Goal: Ask a question

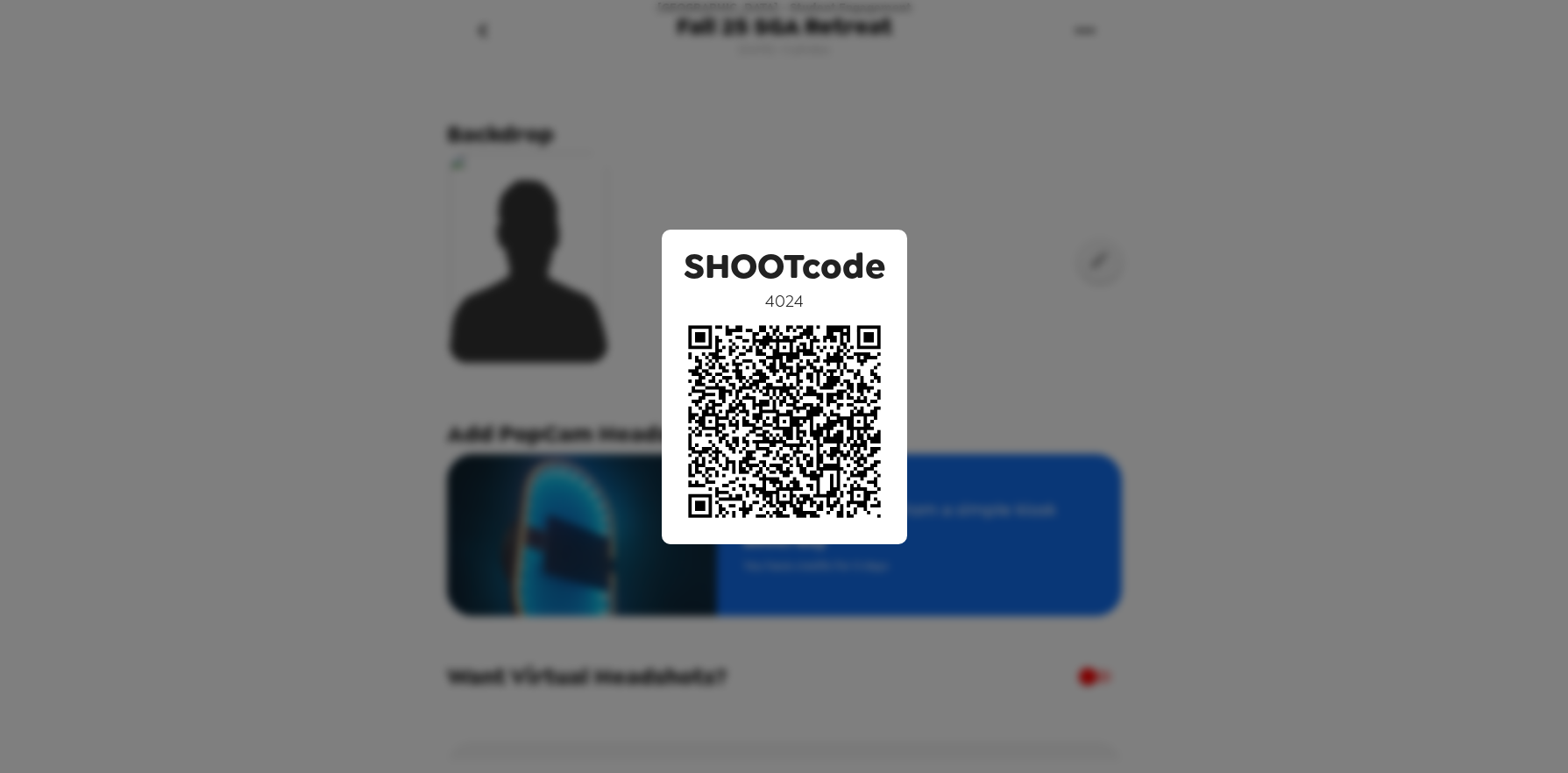
scroll to position [111, 0]
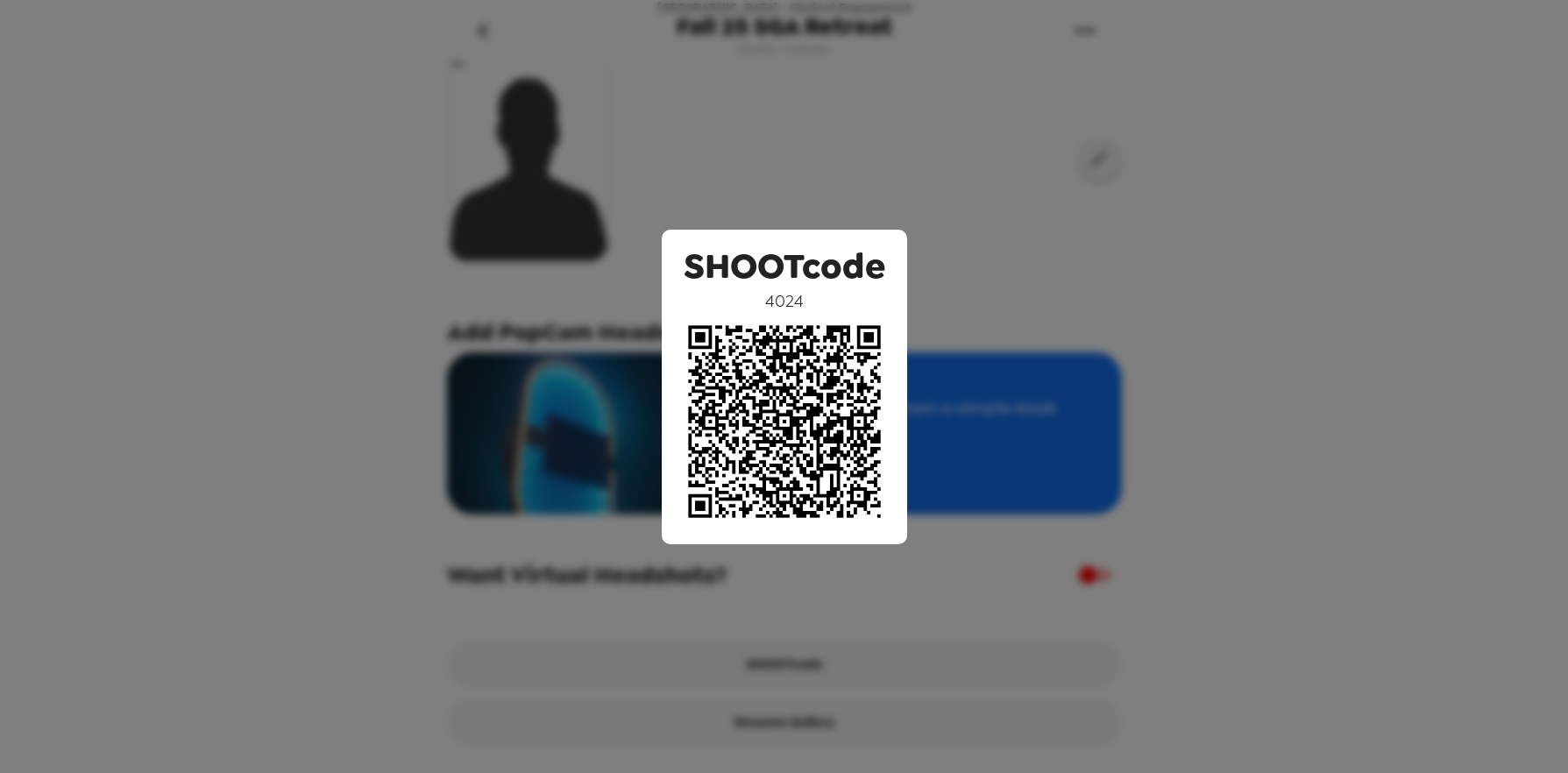
click at [1019, 240] on div "SHOOTcode 4024" at bounding box center [784, 386] width 1568 height 773
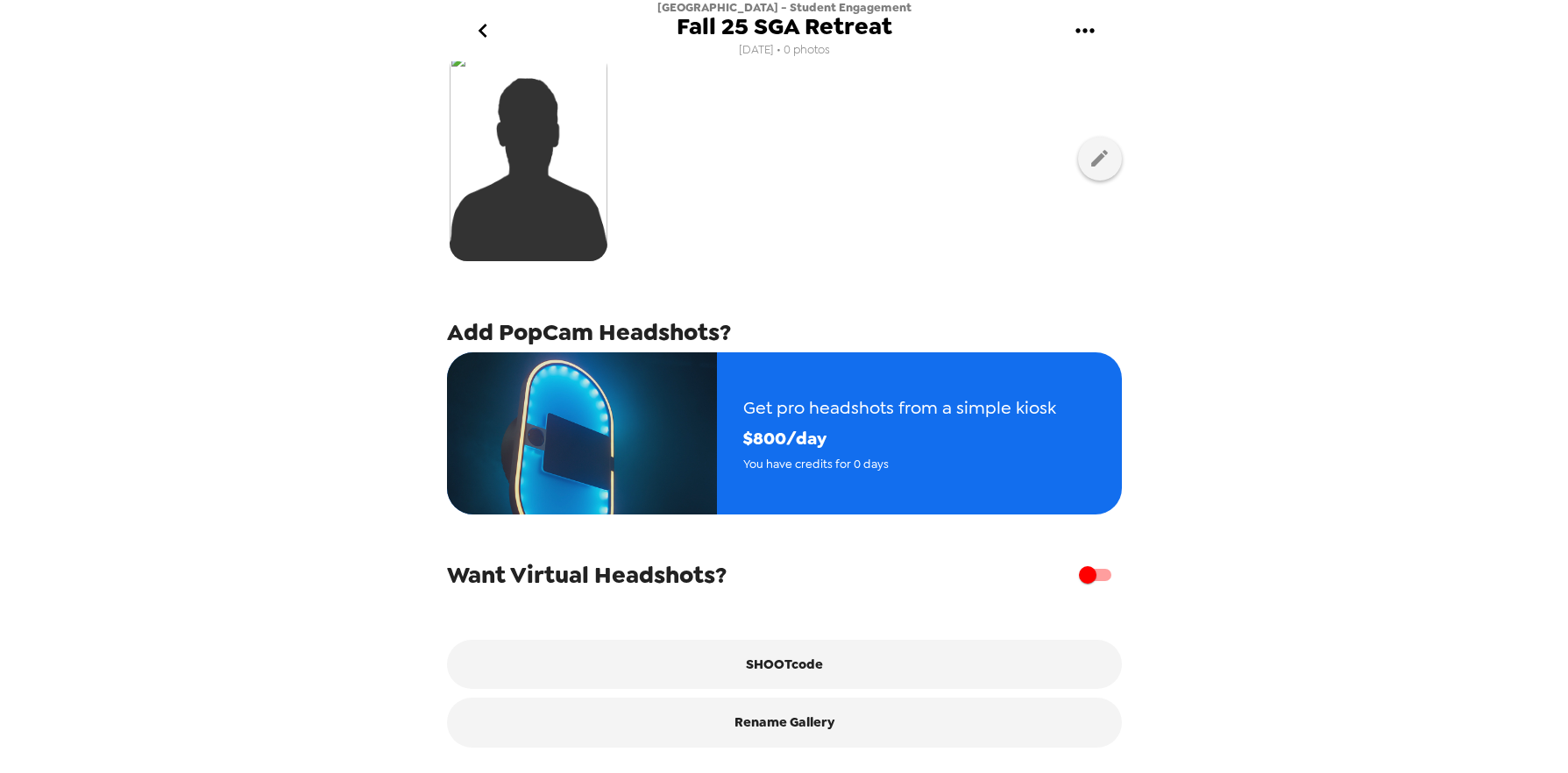
scroll to position [0, 0]
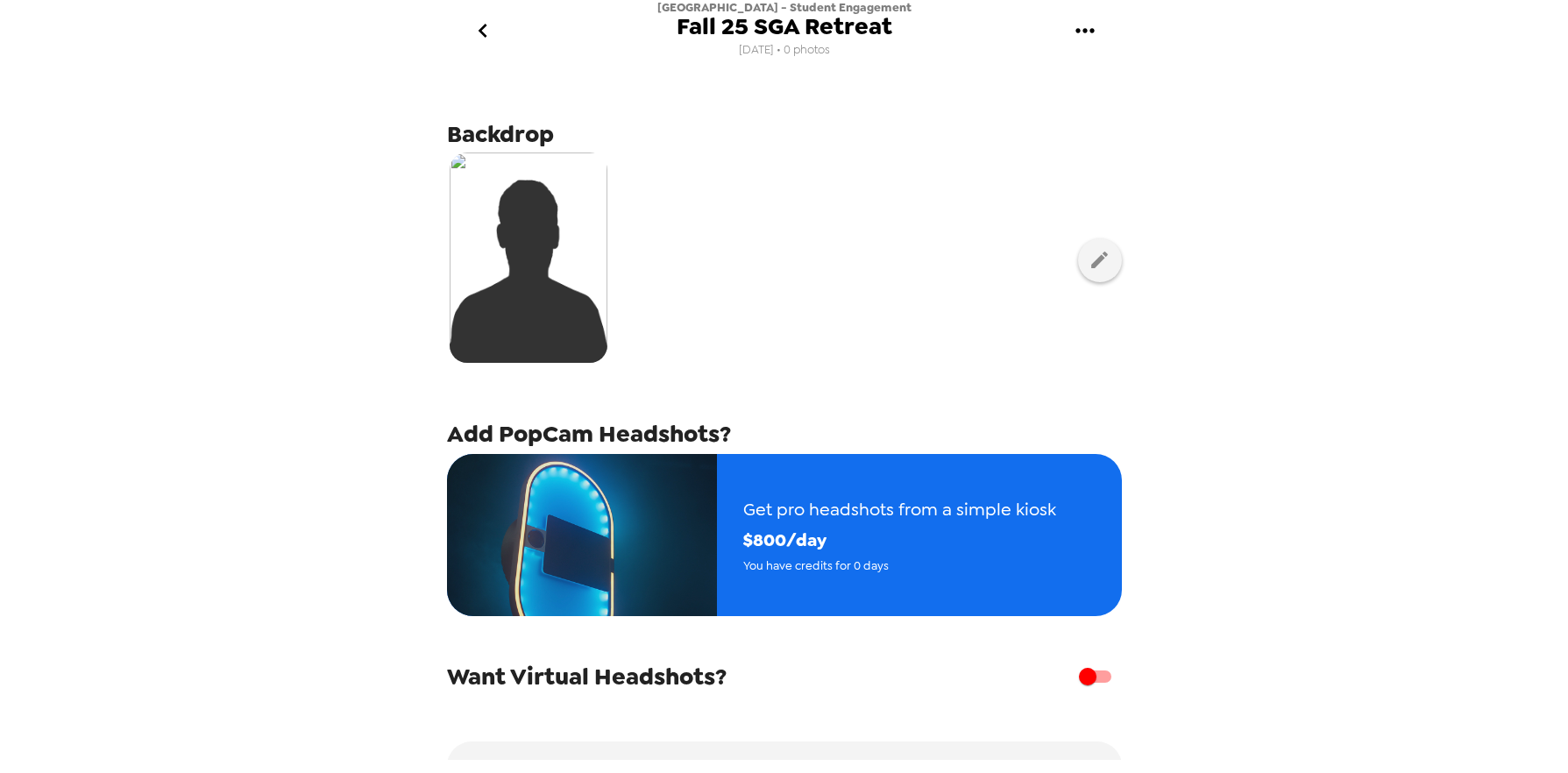
click at [473, 32] on icon "go back" at bounding box center [483, 31] width 28 height 28
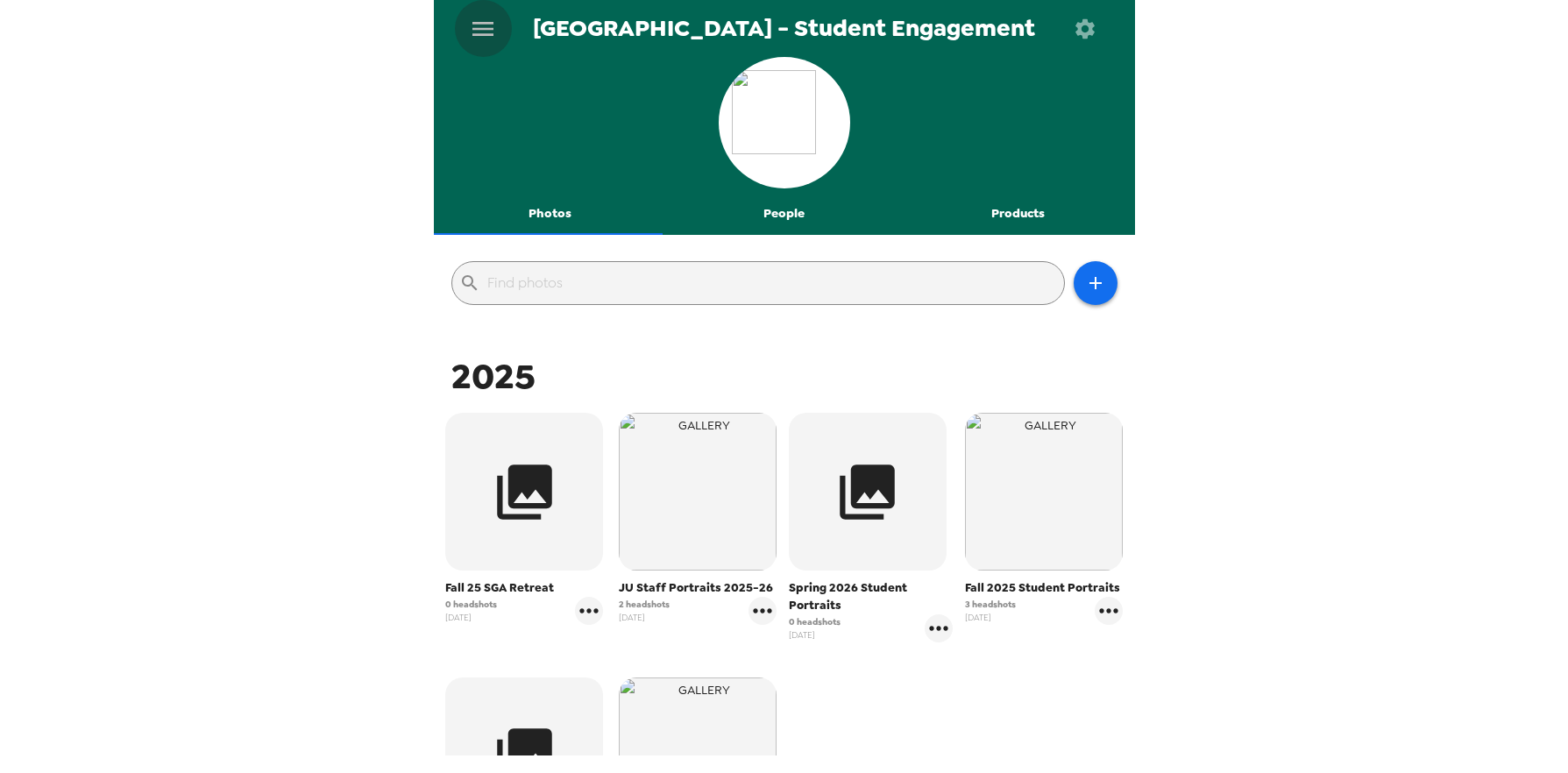
click at [487, 25] on icon "menu" at bounding box center [483, 29] width 28 height 28
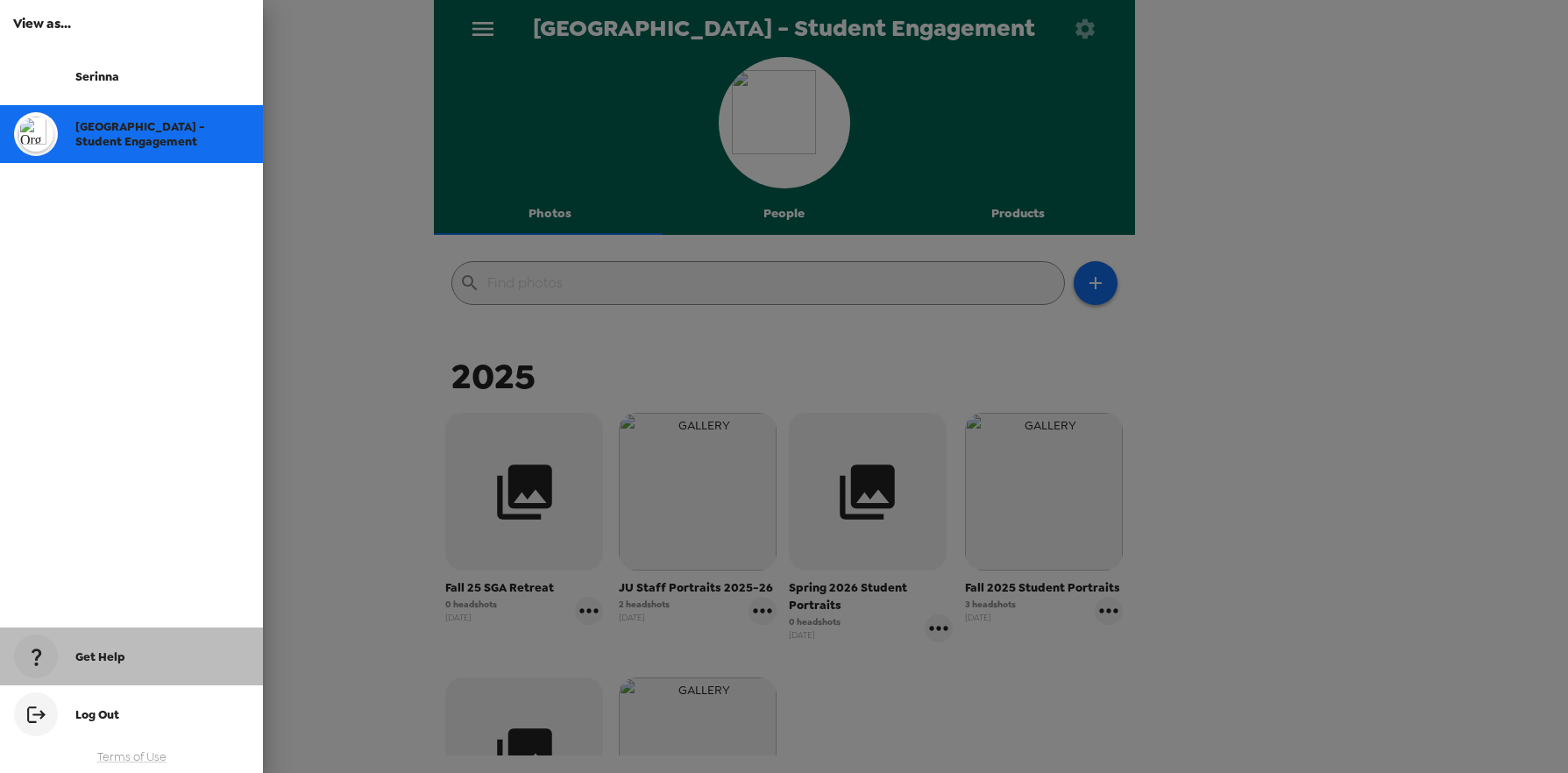
click at [135, 665] on div "Get Help" at bounding box center [132, 656] width 263 height 58
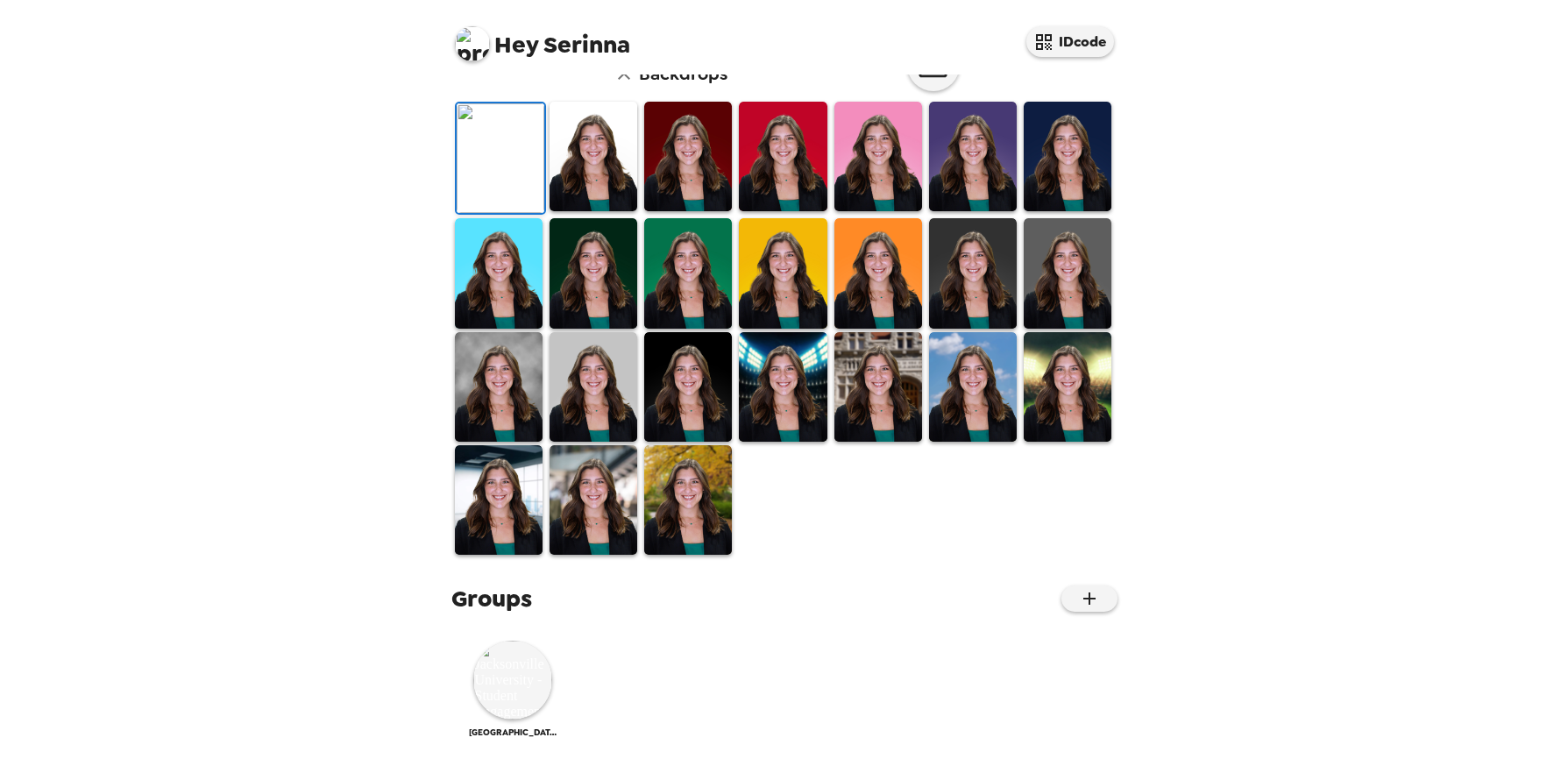
scroll to position [481, 0]
